Goal: Check status

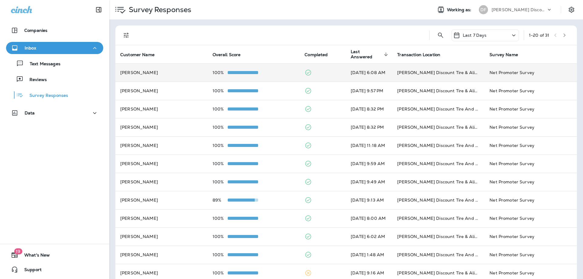
click at [259, 72] on div "100%" at bounding box center [253, 72] width 83 height 5
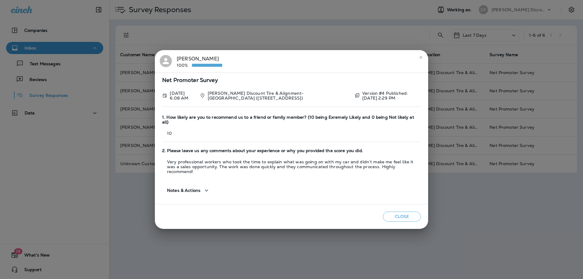
click at [419, 60] on icon "close" at bounding box center [420, 57] width 5 height 5
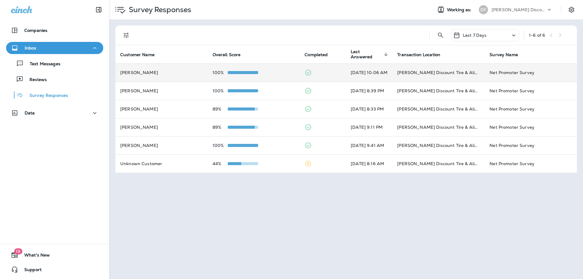
click at [270, 77] on td "100%" at bounding box center [254, 72] width 92 height 18
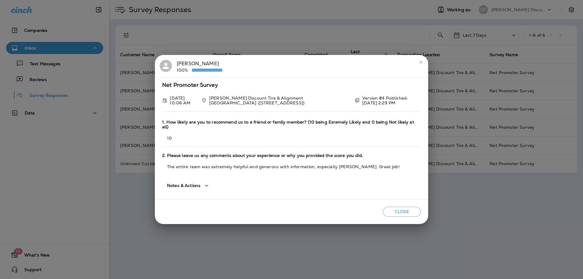
click at [419, 63] on icon "close" at bounding box center [420, 62] width 5 height 5
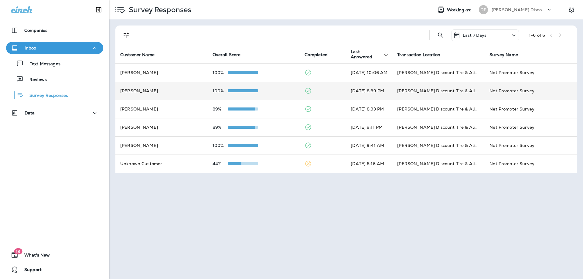
click at [346, 88] on td "[DATE] 8:39 PM" at bounding box center [369, 91] width 46 height 18
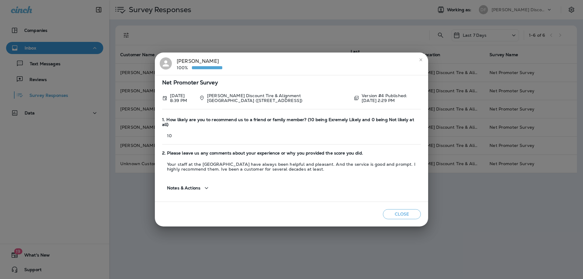
click at [419, 62] on icon "close" at bounding box center [420, 59] width 5 height 5
